Goal: Task Accomplishment & Management: Use online tool/utility

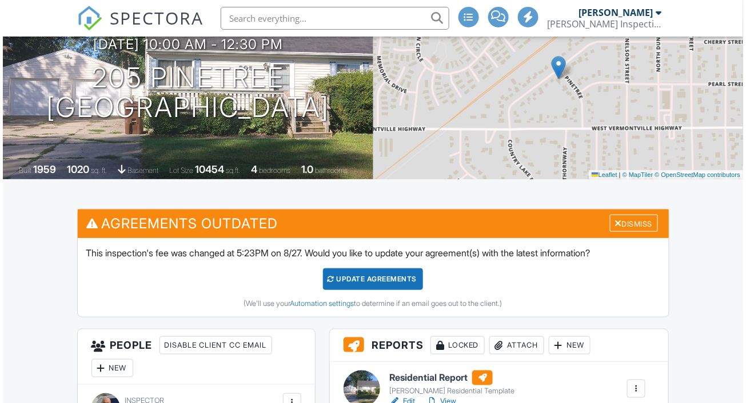
scroll to position [316, 0]
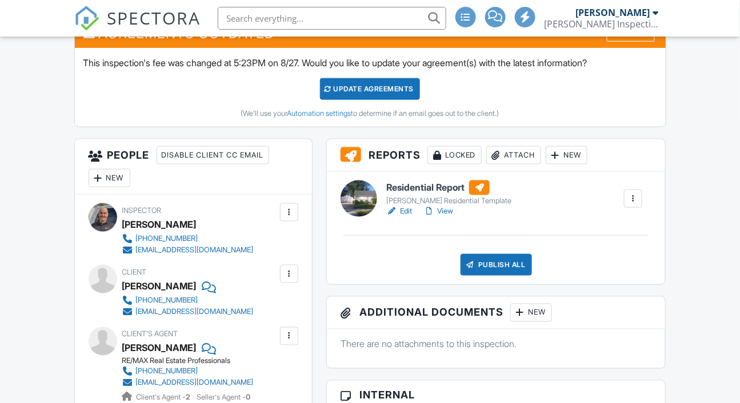
click at [575, 165] on div "New" at bounding box center [567, 155] width 42 height 18
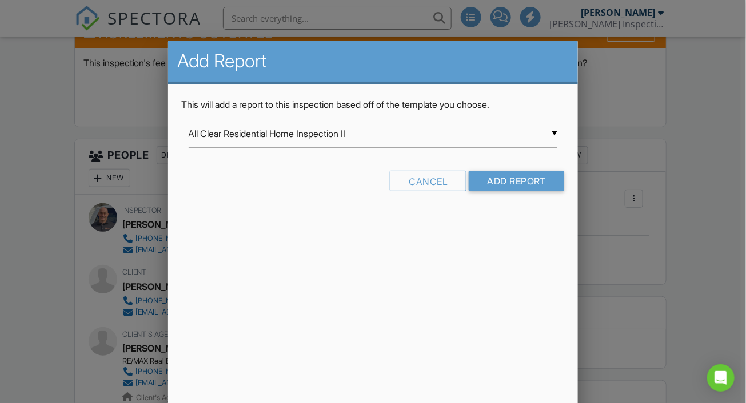
click at [556, 134] on div "▼ All Clear Residential Home Inspection II All Clear Residential Home Inspectio…" at bounding box center [373, 134] width 369 height 28
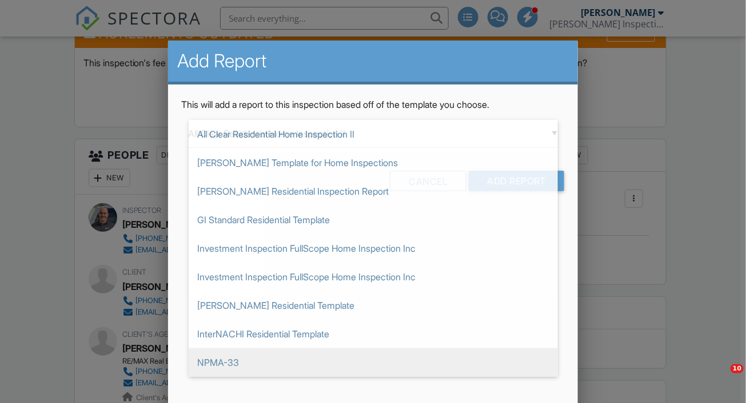
click at [285, 358] on span "NPMA-33" at bounding box center [373, 363] width 369 height 29
type input "NPMA-33"
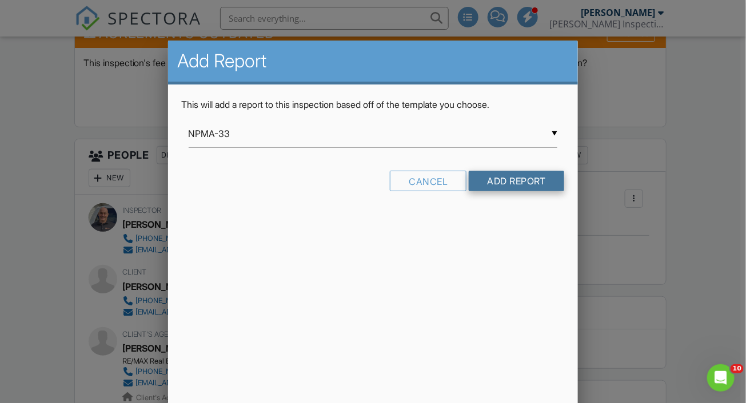
click at [520, 176] on input "Add Report" at bounding box center [516, 181] width 95 height 21
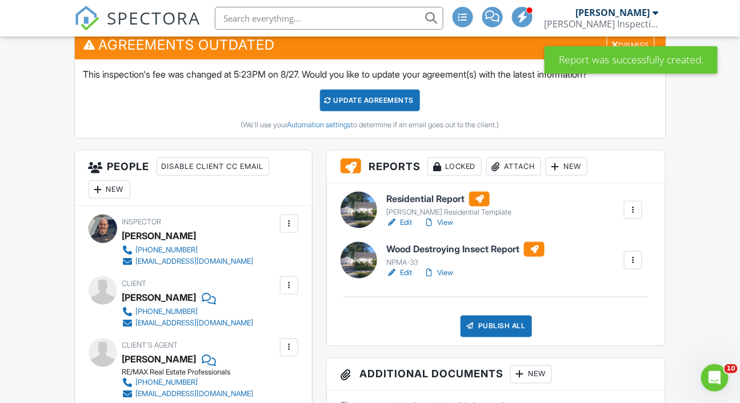
click at [407, 279] on link "Edit" at bounding box center [399, 272] width 26 height 11
